Goal: Task Accomplishment & Management: Use online tool/utility

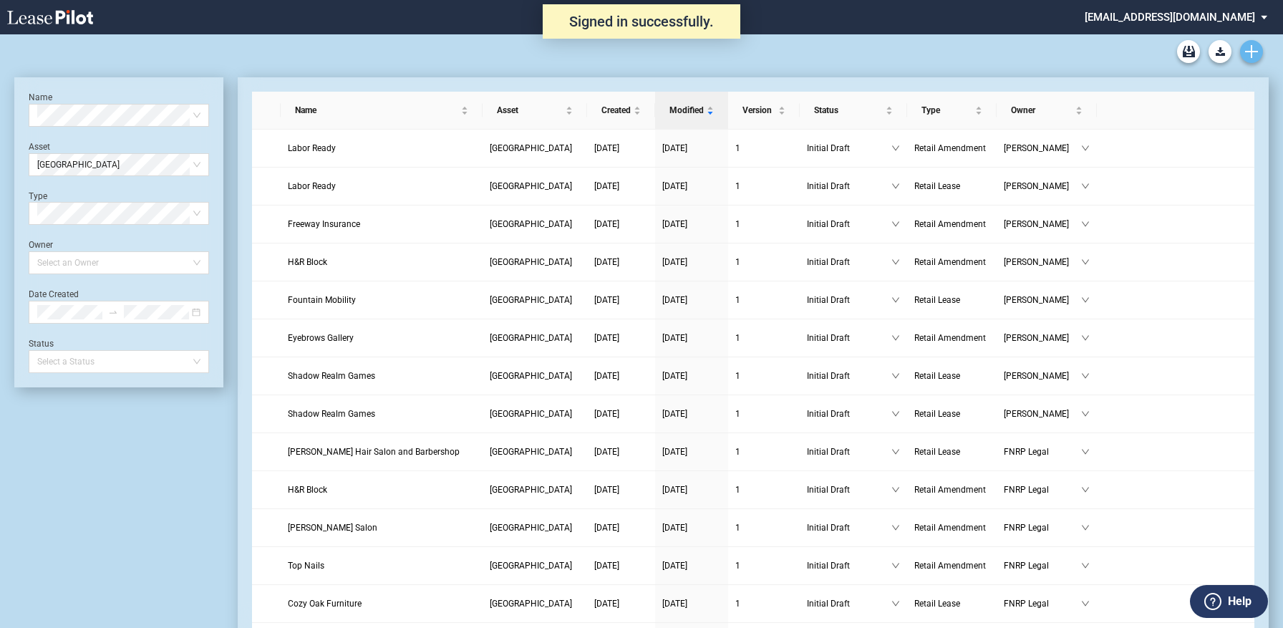
click at [1246, 45] on icon "Create new document" at bounding box center [1251, 51] width 13 height 13
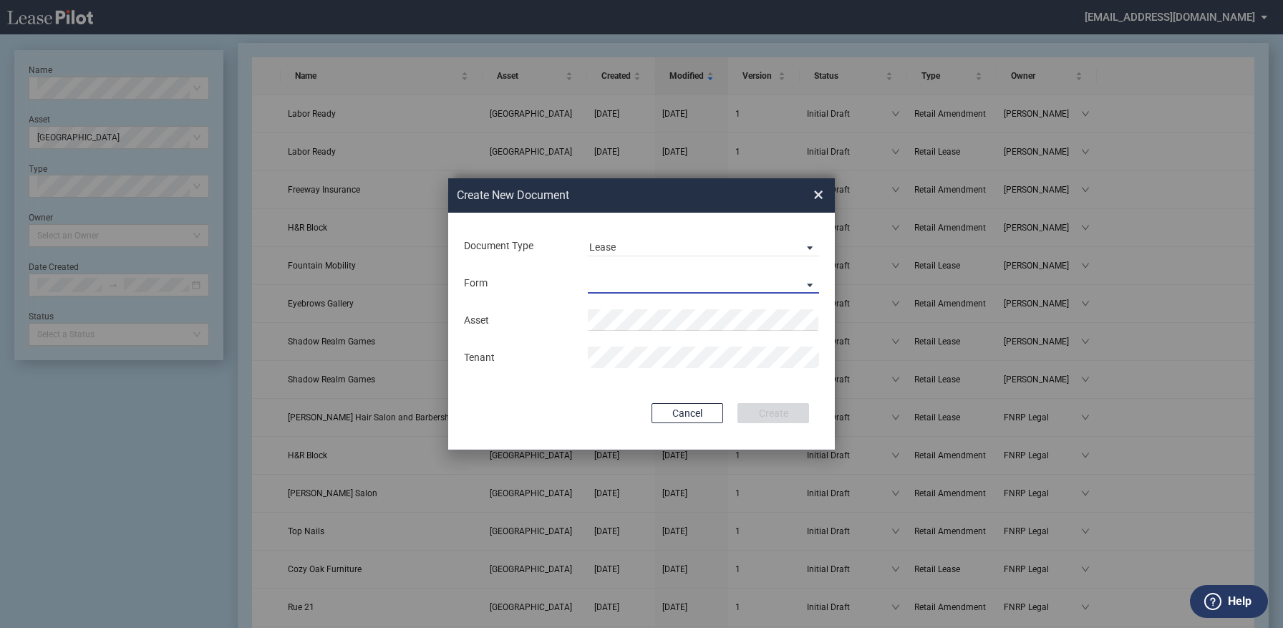
click at [674, 282] on md-select "Retail Lease Monetary Default Notice" at bounding box center [703, 282] width 231 height 21
click at [664, 281] on md-option "Retail Lease" at bounding box center [705, 284] width 254 height 34
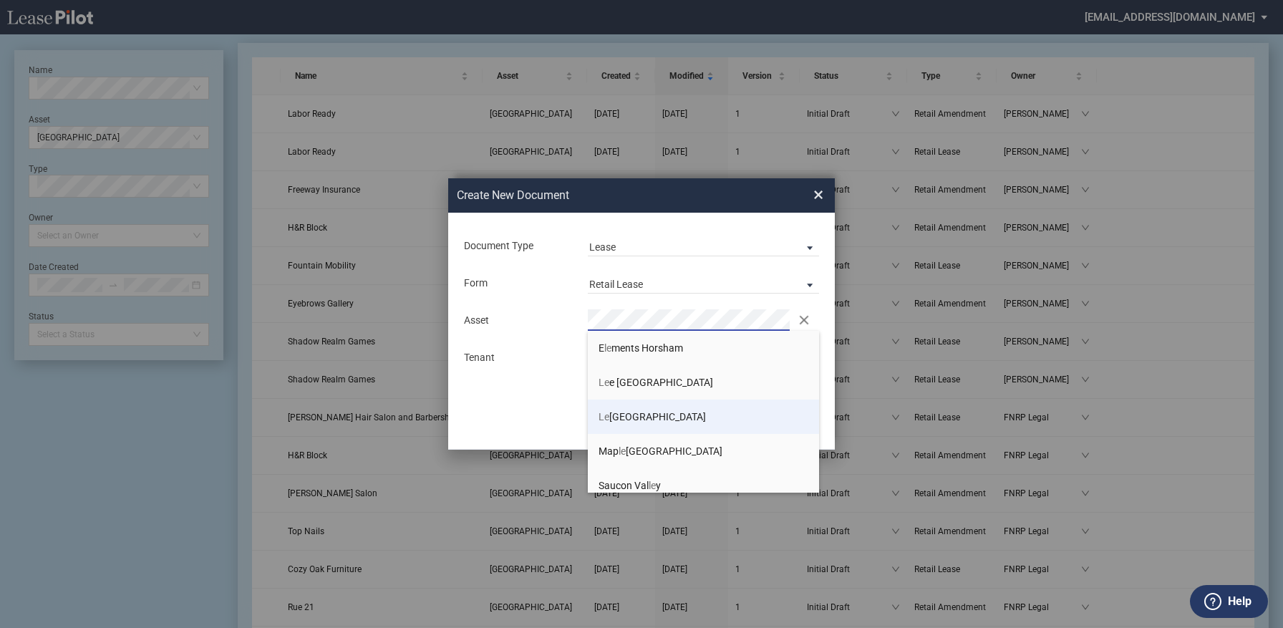
click at [656, 413] on span "Le mont Village" at bounding box center [651, 416] width 107 height 11
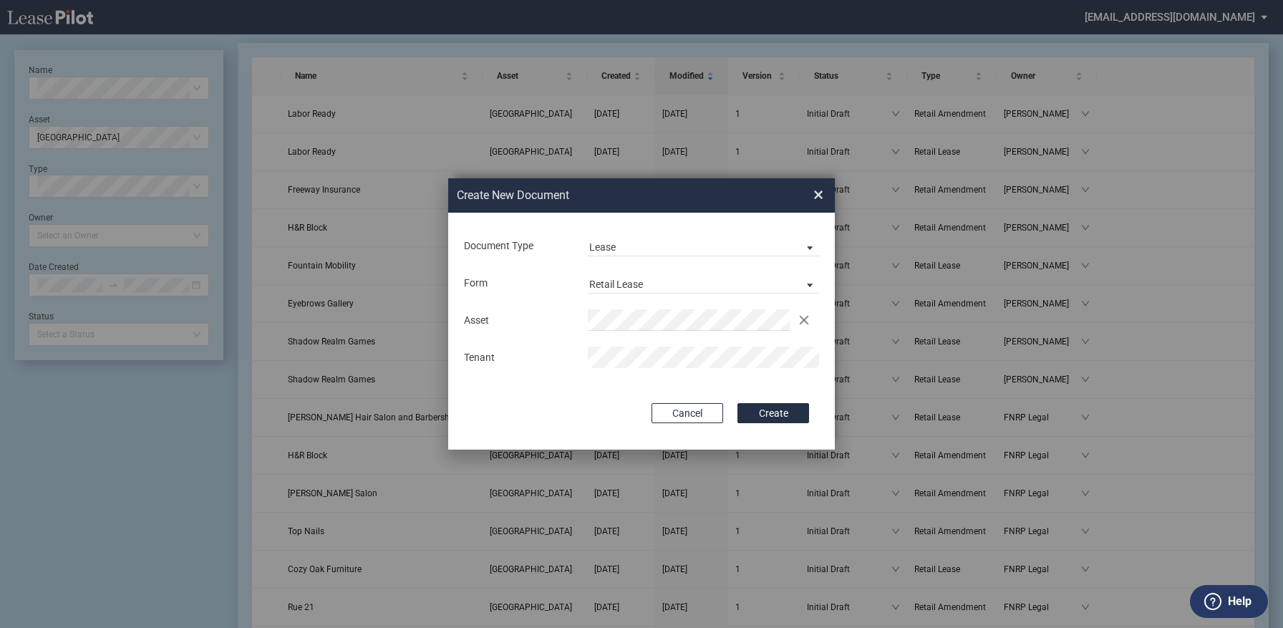
click at [782, 415] on button "Create" at bounding box center [773, 413] width 72 height 20
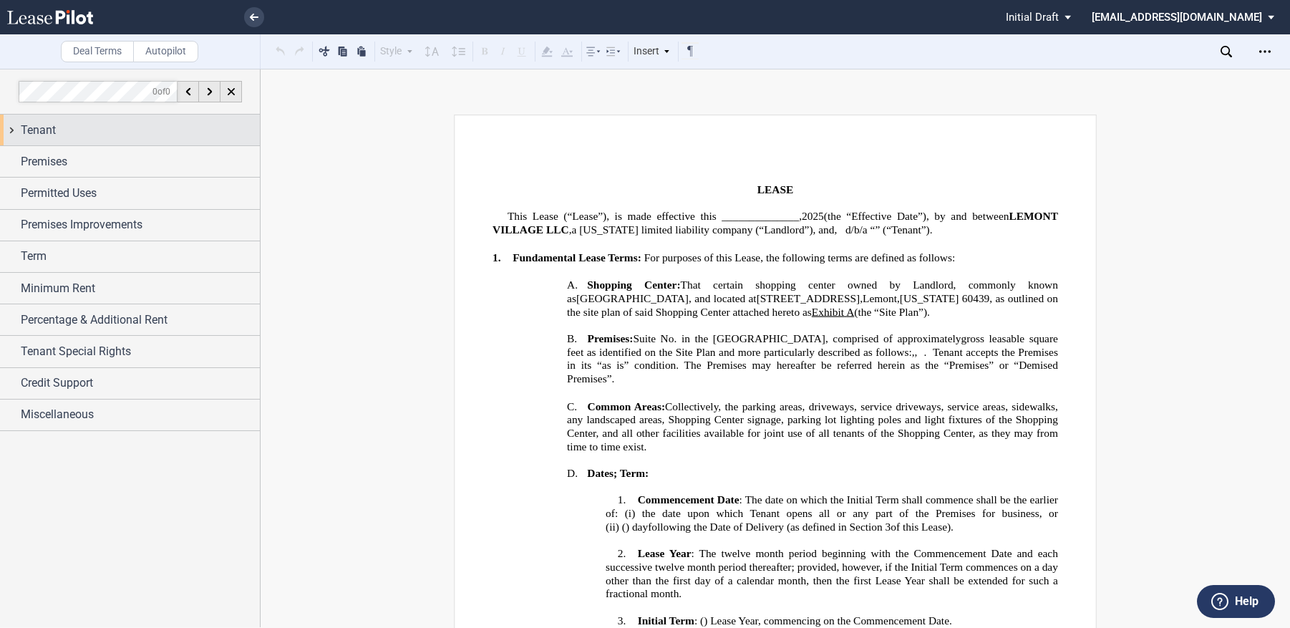
click at [68, 131] on div "Tenant" at bounding box center [140, 130] width 239 height 17
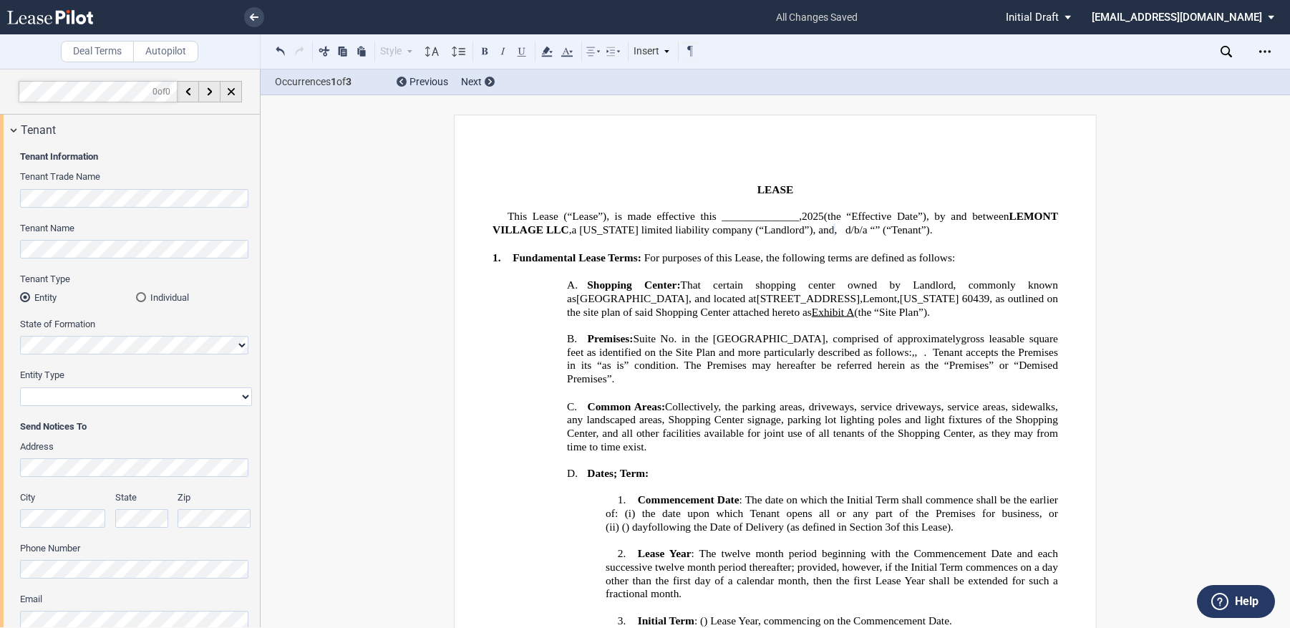
click at [72, 400] on select "Corporation Limited Liability Company General Partnership Limited Partnership O…" at bounding box center [136, 396] width 232 height 19
select select "limited liability company"
click at [20, 387] on select "Corporation Limited Liability Company General Partnership Limited Partnership O…" at bounding box center [136, 396] width 232 height 19
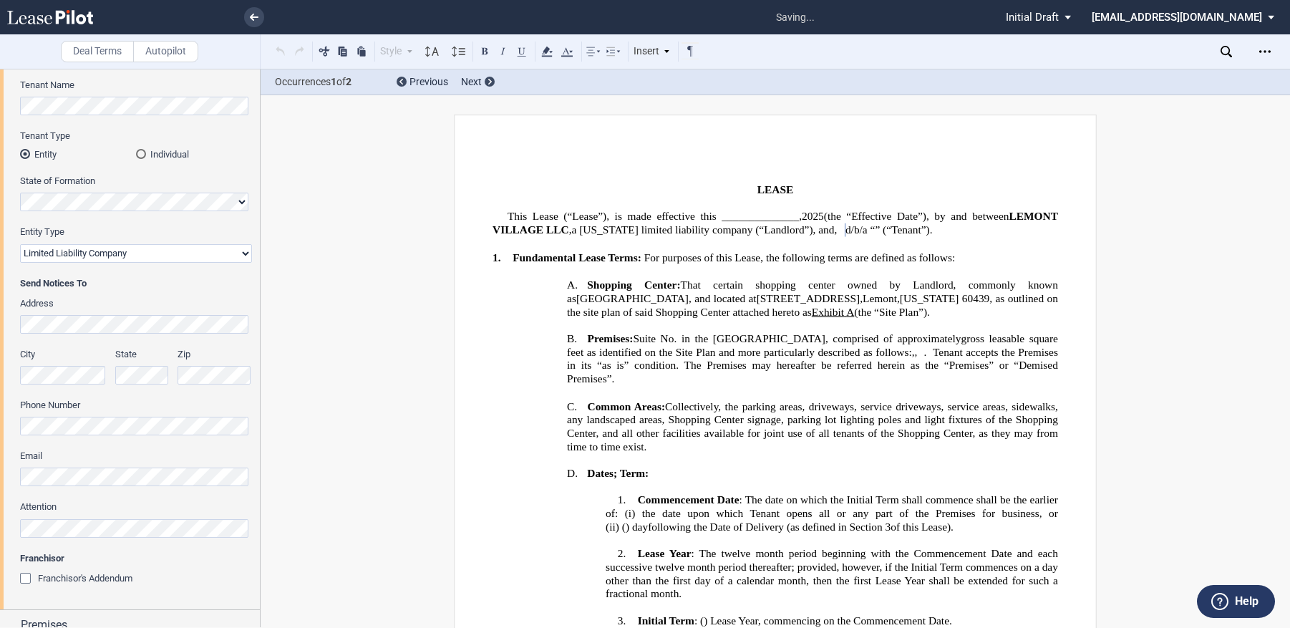
scroll to position [215, 0]
